Goal: Task Accomplishment & Management: Use online tool/utility

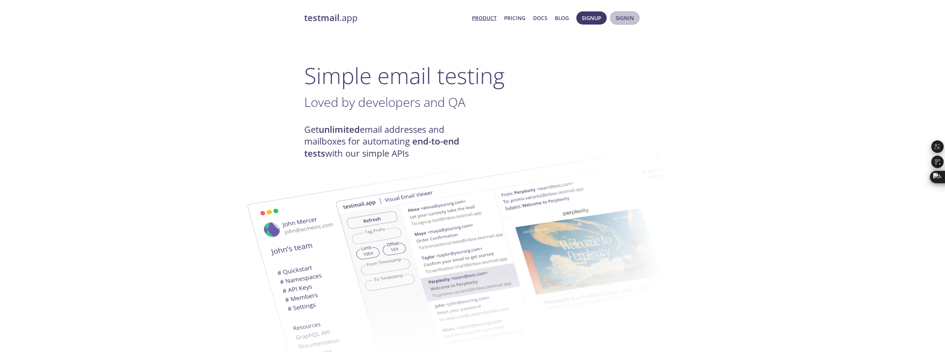
click at [611, 18] on button "Signin" at bounding box center [624, 17] width 29 height 13
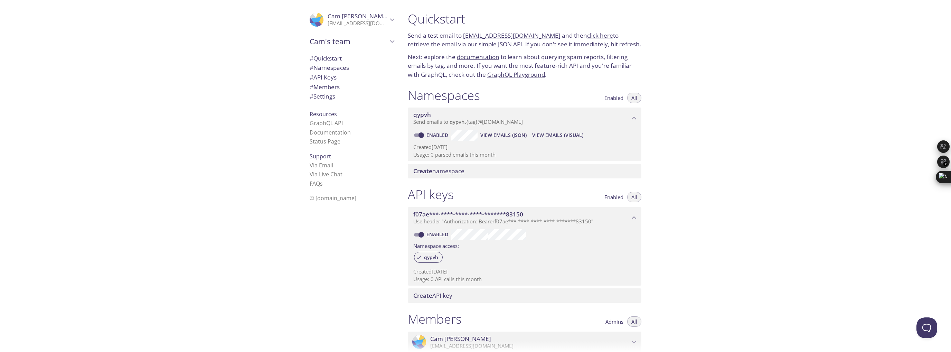
click at [443, 46] on p "Send a test email to [EMAIL_ADDRESS][DOMAIN_NAME] and then click here to retrie…" at bounding box center [525, 40] width 234 height 18
copy p "Send a test email to [EMAIL_ADDRESS][DOMAIN_NAME] and then click here to retrie…"
click at [515, 136] on span "View Emails (JSON)" at bounding box center [503, 135] width 46 height 8
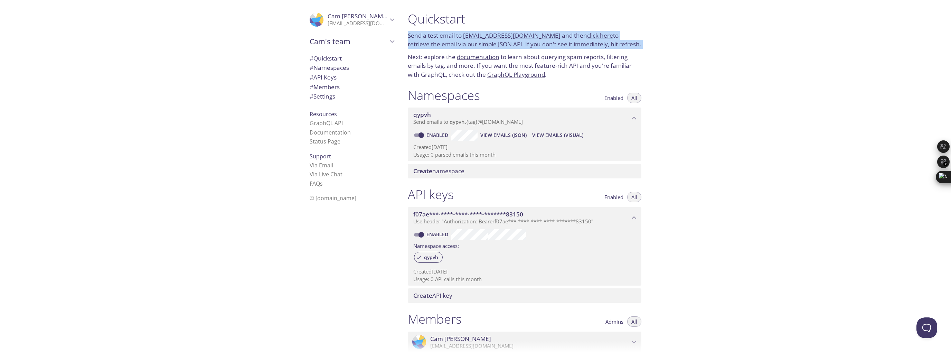
copy p "Send a test email to [EMAIL_ADDRESS][DOMAIN_NAME] and then click here to retrie…"
drag, startPoint x: 533, startPoint y: 120, endPoint x: 468, endPoint y: 142, distance: 68.5
click at [468, 142] on div "qypvh Send emails to qypvh . {tag} @[DOMAIN_NAME] Enabled View Emails (JSON) Vi…" at bounding box center [525, 134] width 234 height 54
drag, startPoint x: 462, startPoint y: 36, endPoint x: 548, endPoint y: 36, distance: 86.0
click at [548, 36] on p "Send a test email to [EMAIL_ADDRESS][DOMAIN_NAME] and then click here to retrie…" at bounding box center [525, 40] width 234 height 18
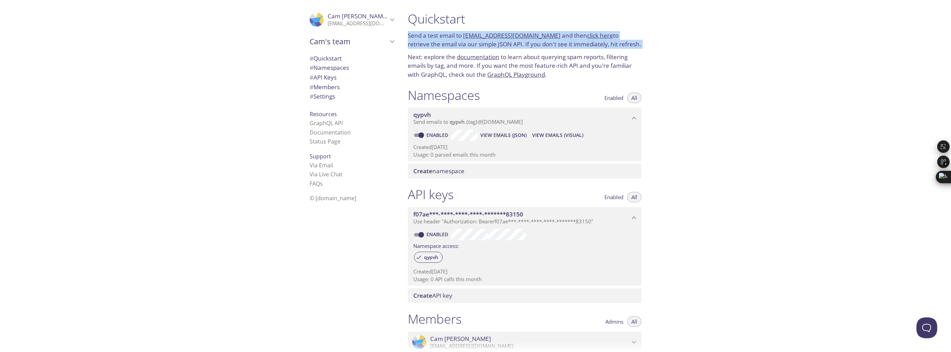
copy p "[EMAIL_ADDRESS][DOMAIN_NAME]"
